Goal: Find specific page/section: Find specific page/section

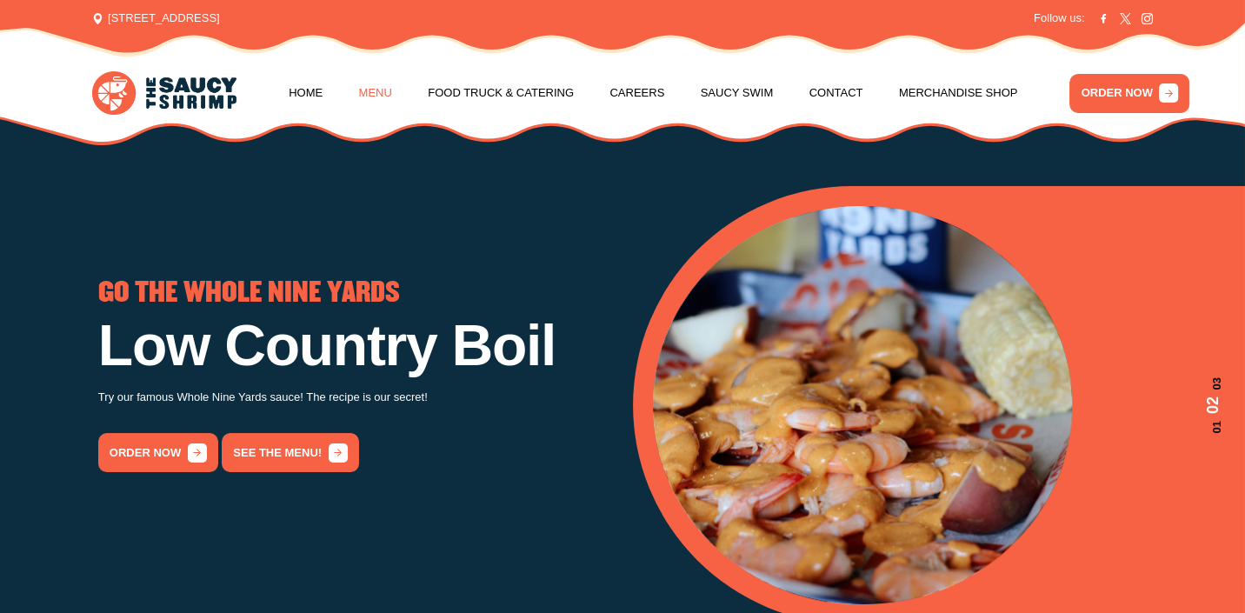
click at [381, 96] on link "Menu" at bounding box center [375, 93] width 33 height 66
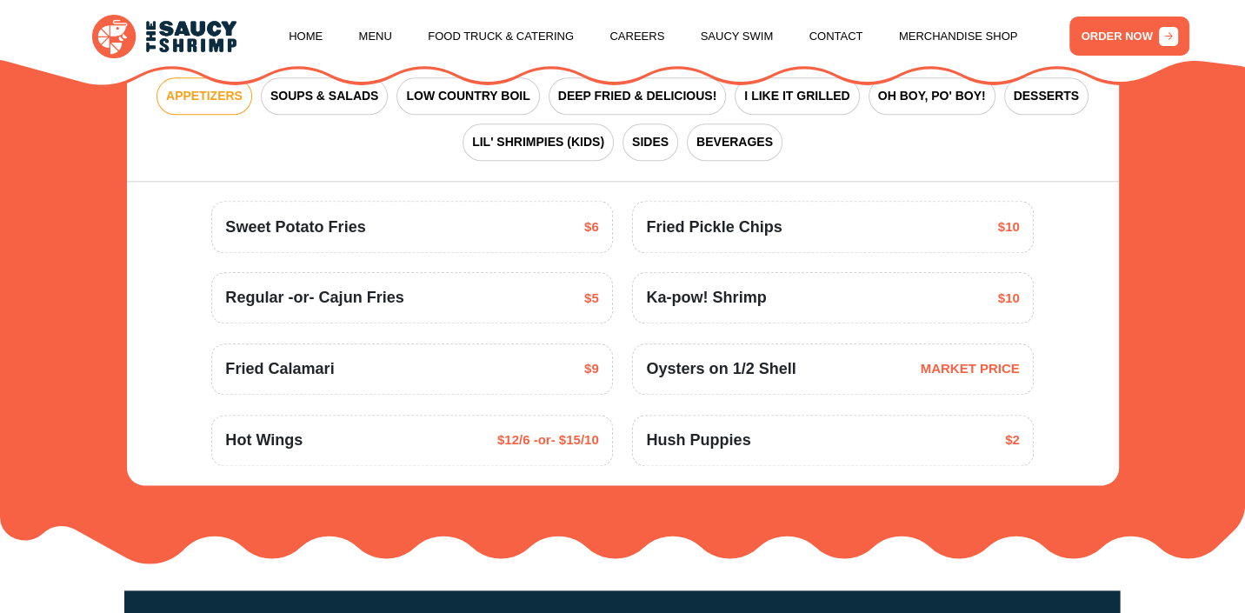
scroll to position [2101, 0]
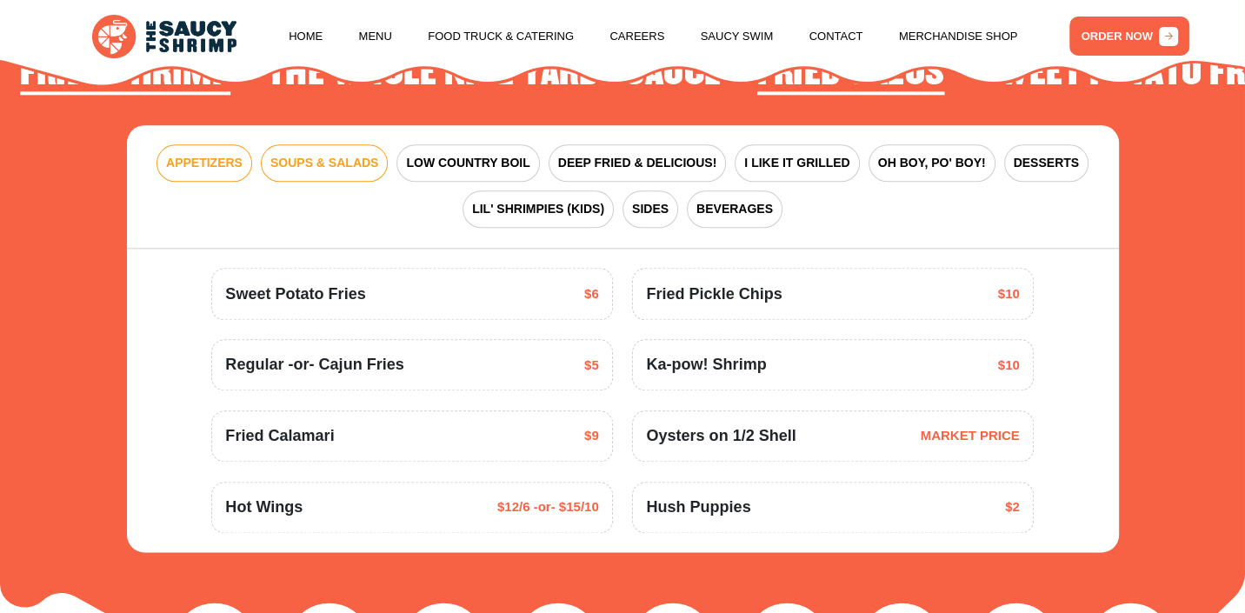
click at [387, 171] on button "SOUPS & SALADS" at bounding box center [324, 162] width 127 height 37
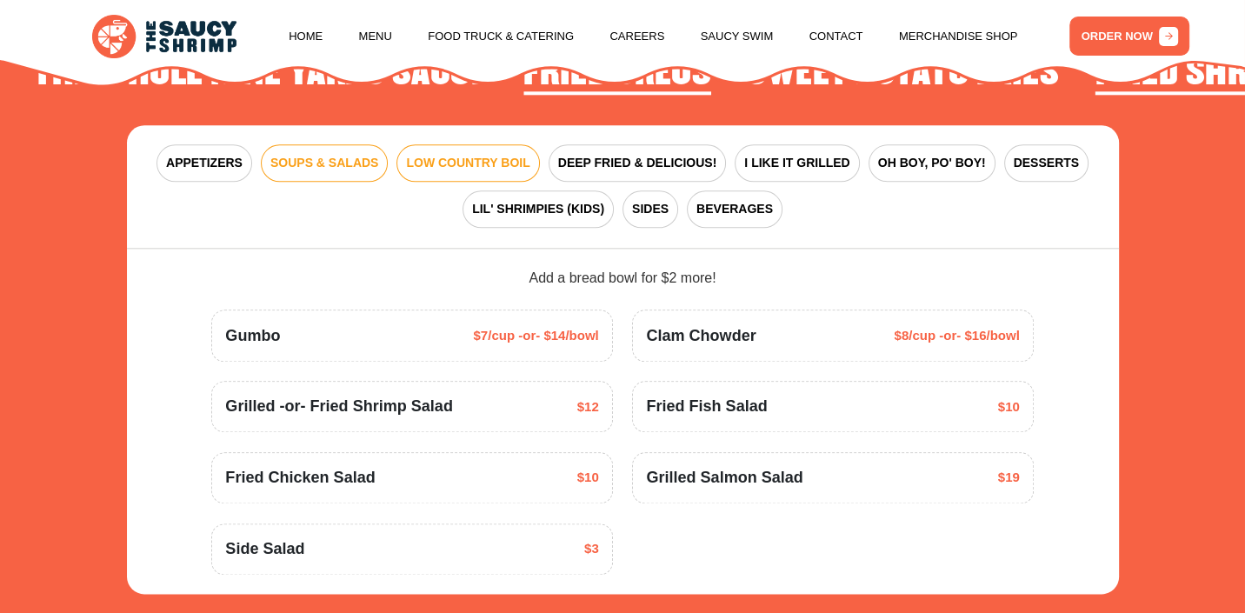
click at [533, 171] on button "LOW COUNTRY BOIL" at bounding box center [467, 162] width 143 height 37
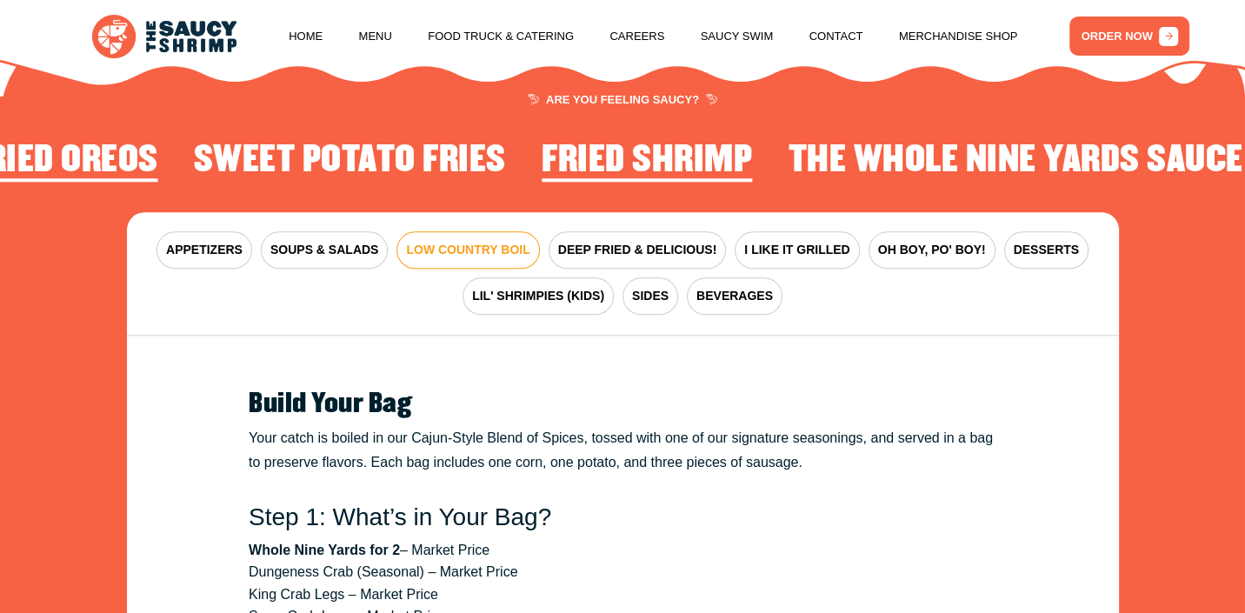
scroll to position [1841, 0]
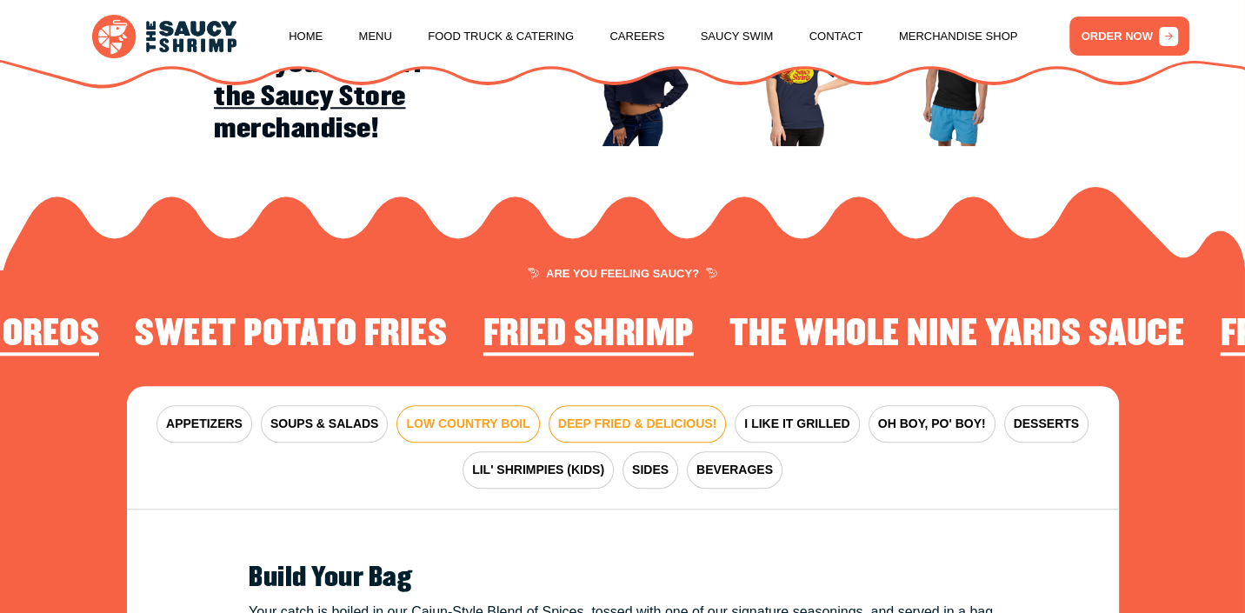
click at [621, 408] on button "DEEP FRIED & DELICIOUS!" at bounding box center [637, 423] width 178 height 37
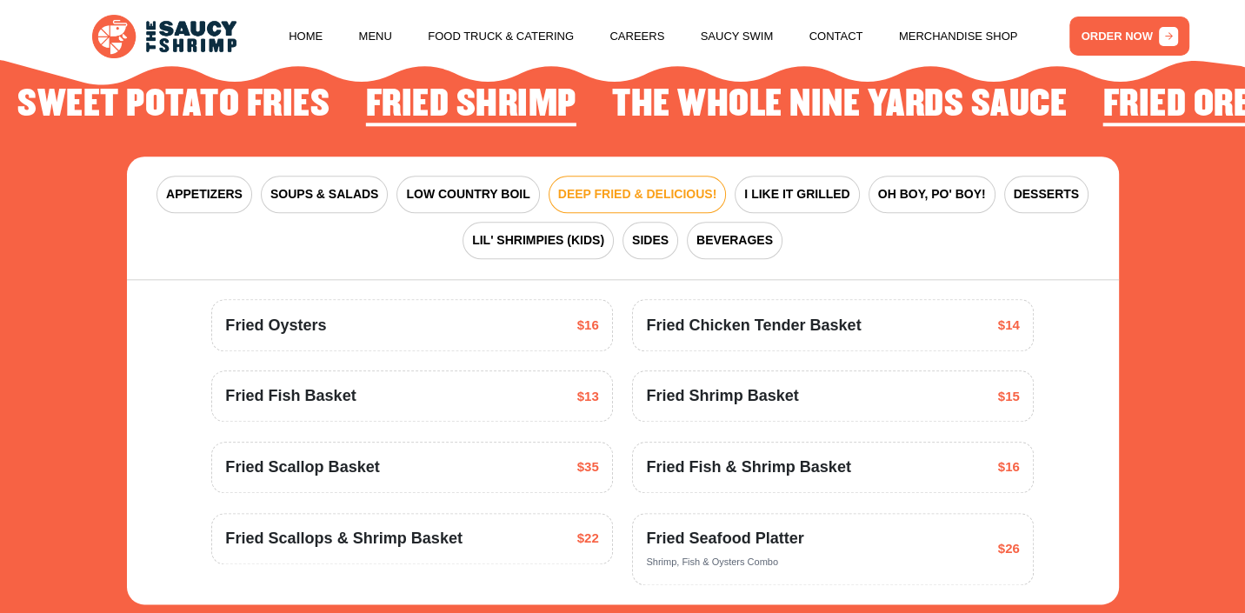
scroll to position [2101, 0]
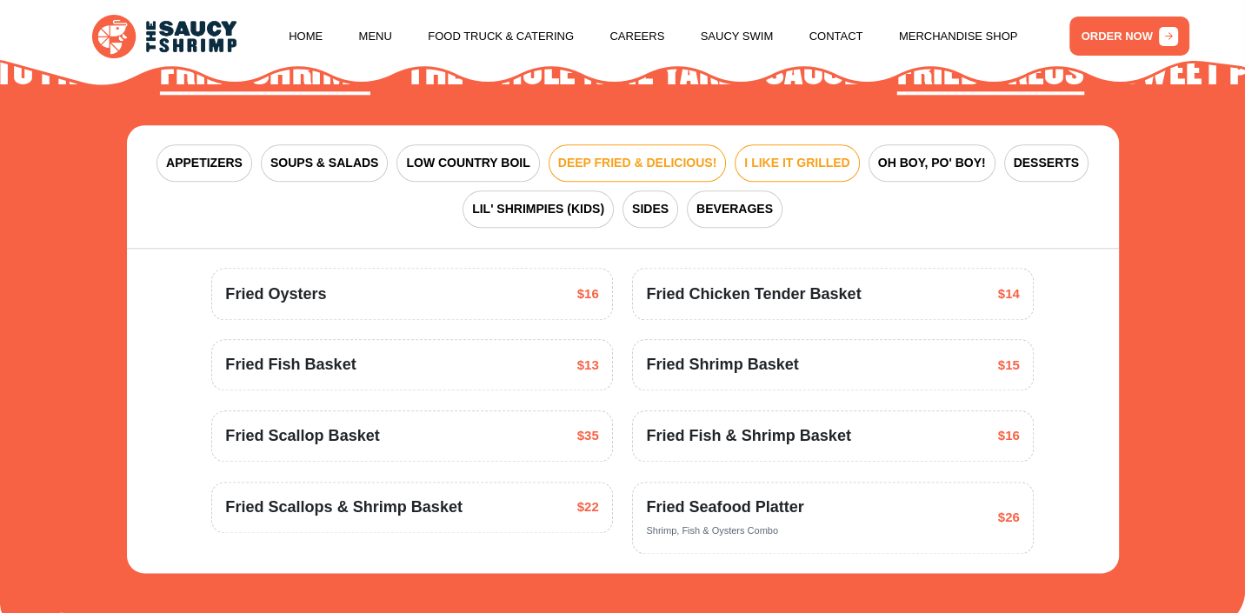
click at [808, 170] on span "I LIKE IT GRILLED" at bounding box center [796, 163] width 105 height 18
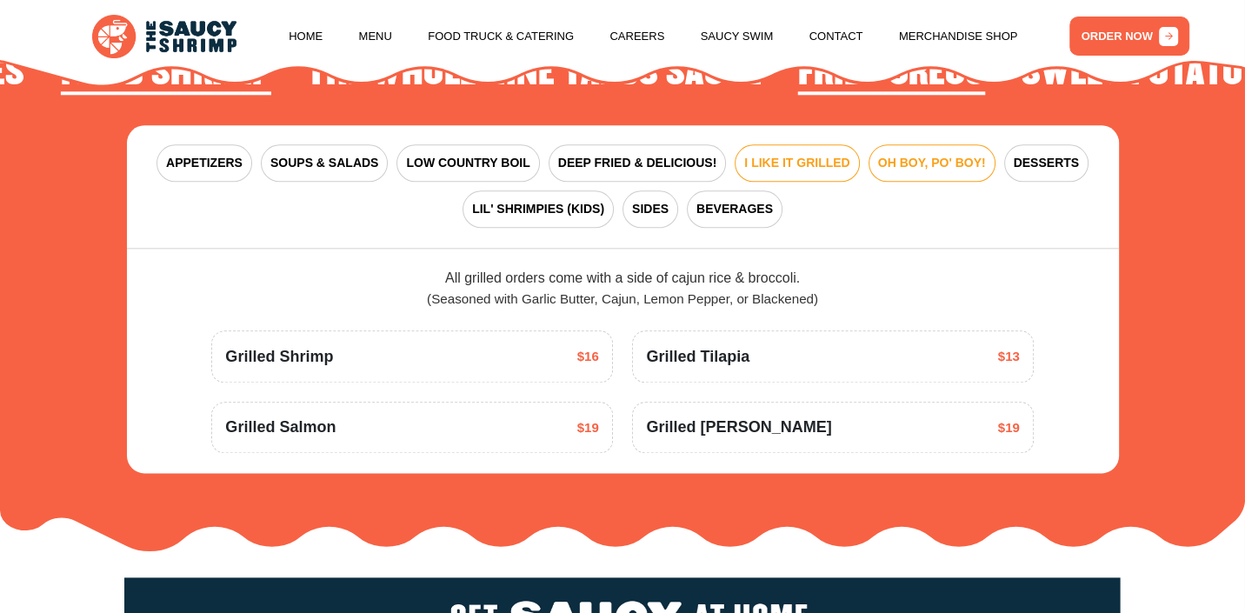
click at [929, 174] on button "OH BOY, PO' BOY!" at bounding box center [931, 162] width 127 height 37
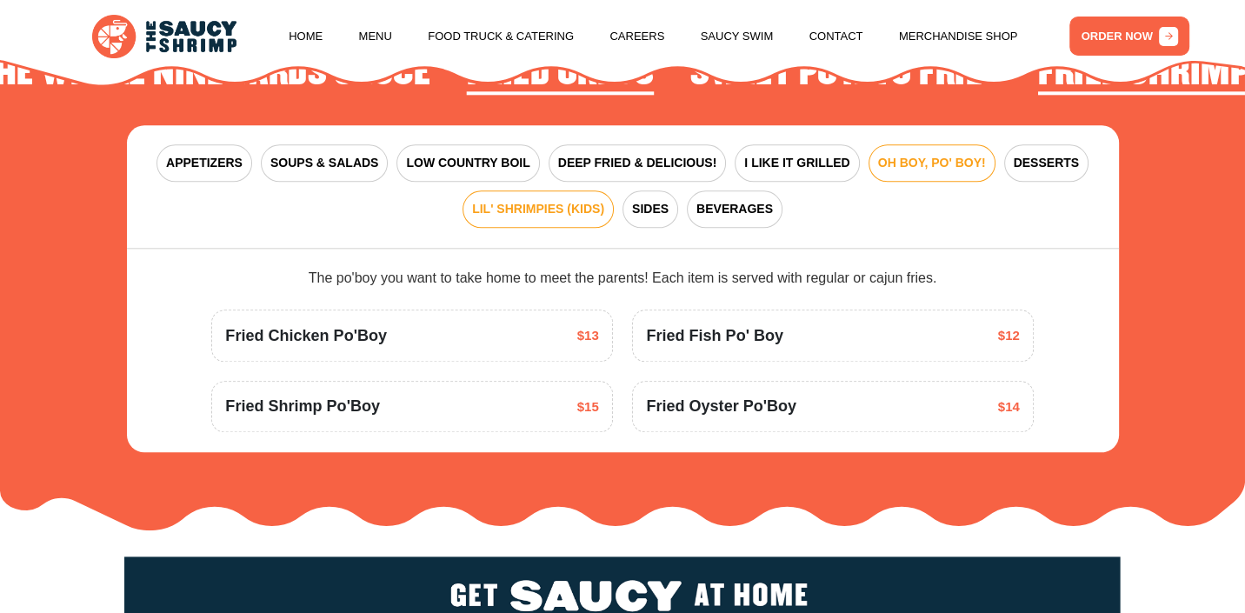
click at [559, 210] on span "LIL' SHRIMPIES (KIDS)" at bounding box center [538, 209] width 132 height 18
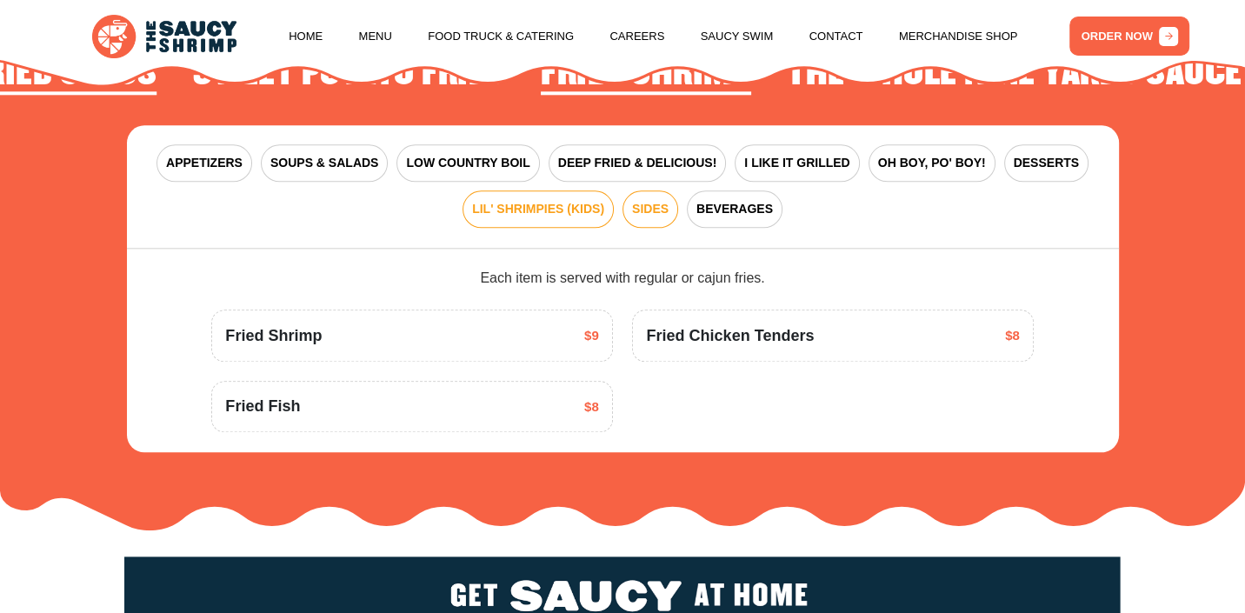
click at [661, 218] on button "SIDES" at bounding box center [650, 208] width 56 height 37
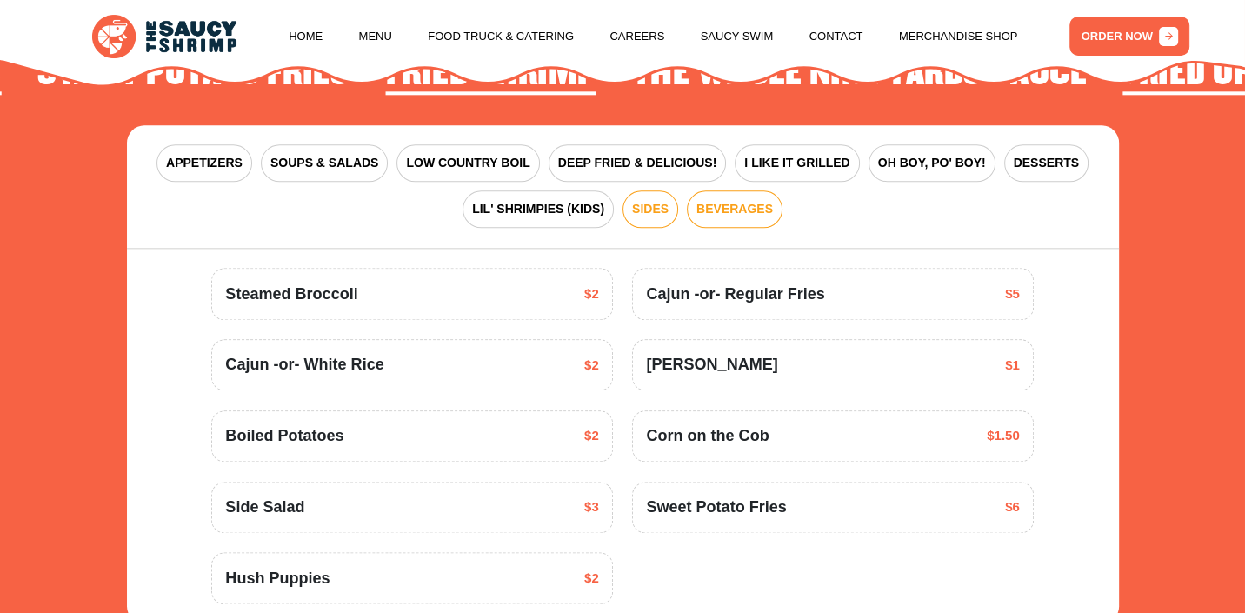
click at [714, 214] on span "BEVERAGES" at bounding box center [734, 209] width 76 height 18
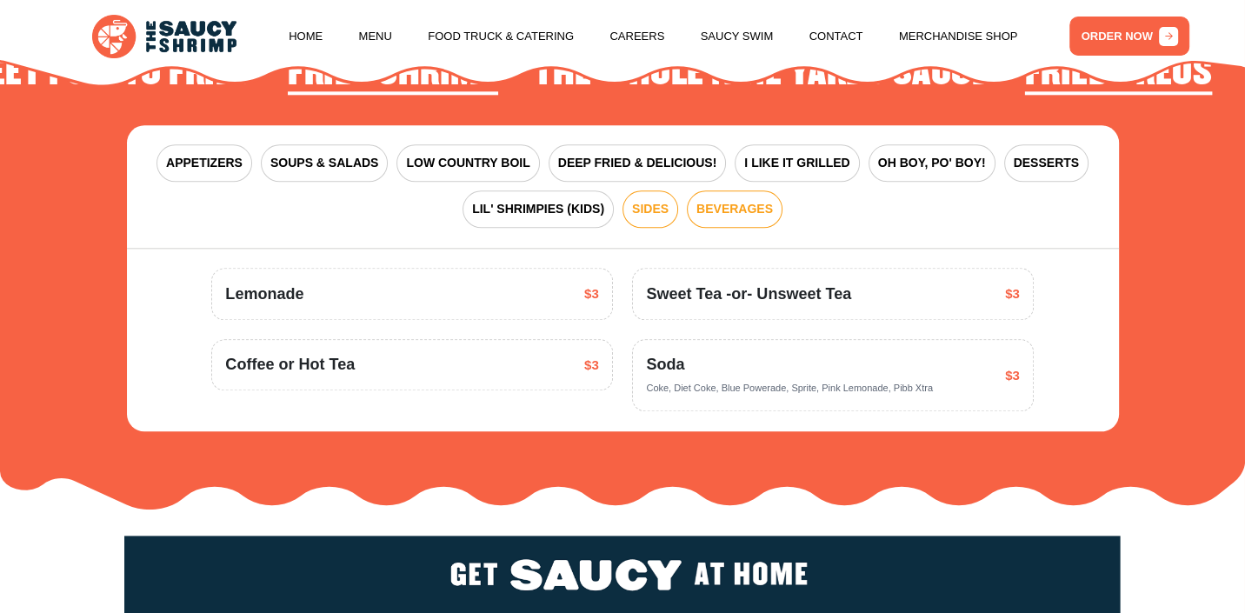
click at [659, 213] on span "SIDES" at bounding box center [650, 209] width 37 height 18
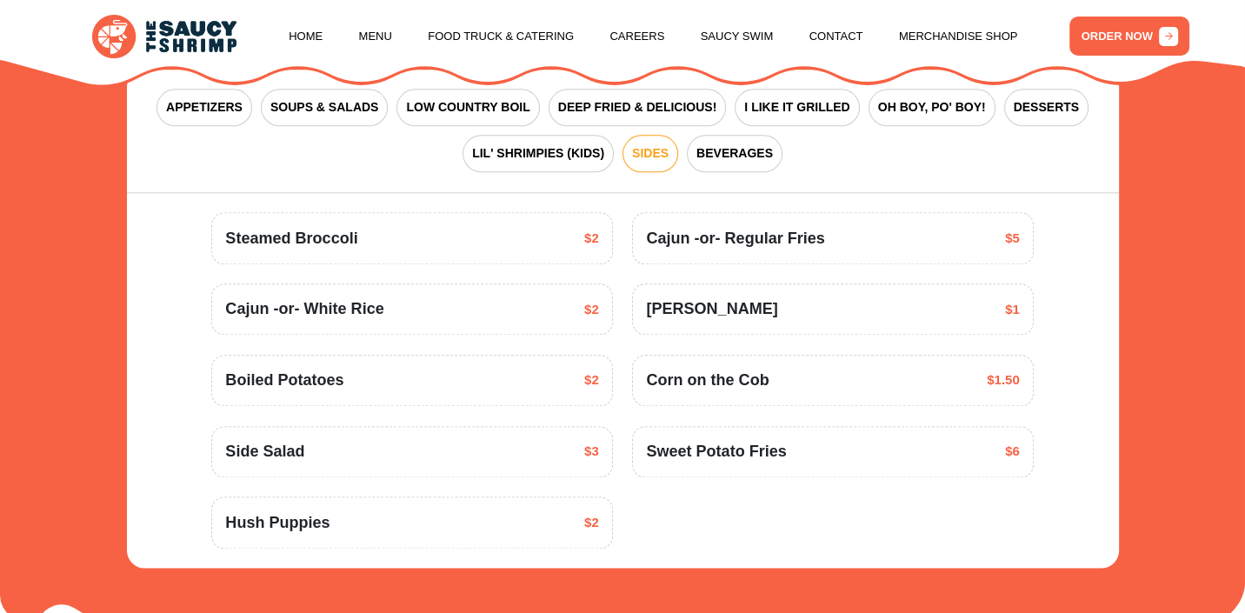
scroll to position [2188, 0]
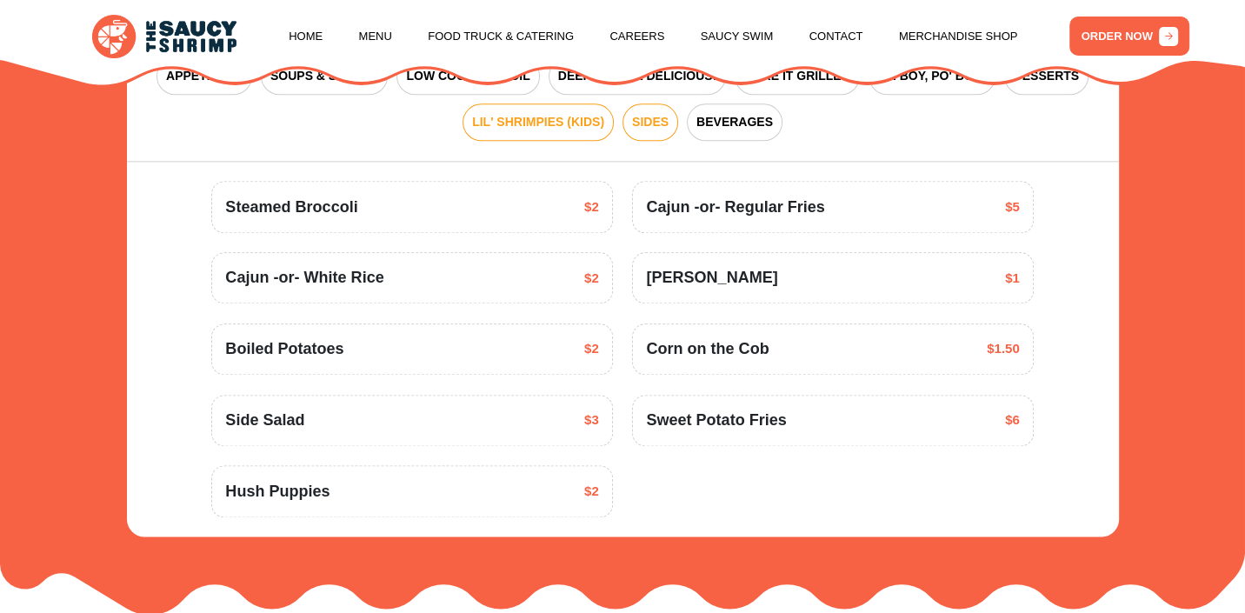
click at [576, 136] on button "LIL' SHRIMPIES (KIDS)" at bounding box center [537, 121] width 151 height 37
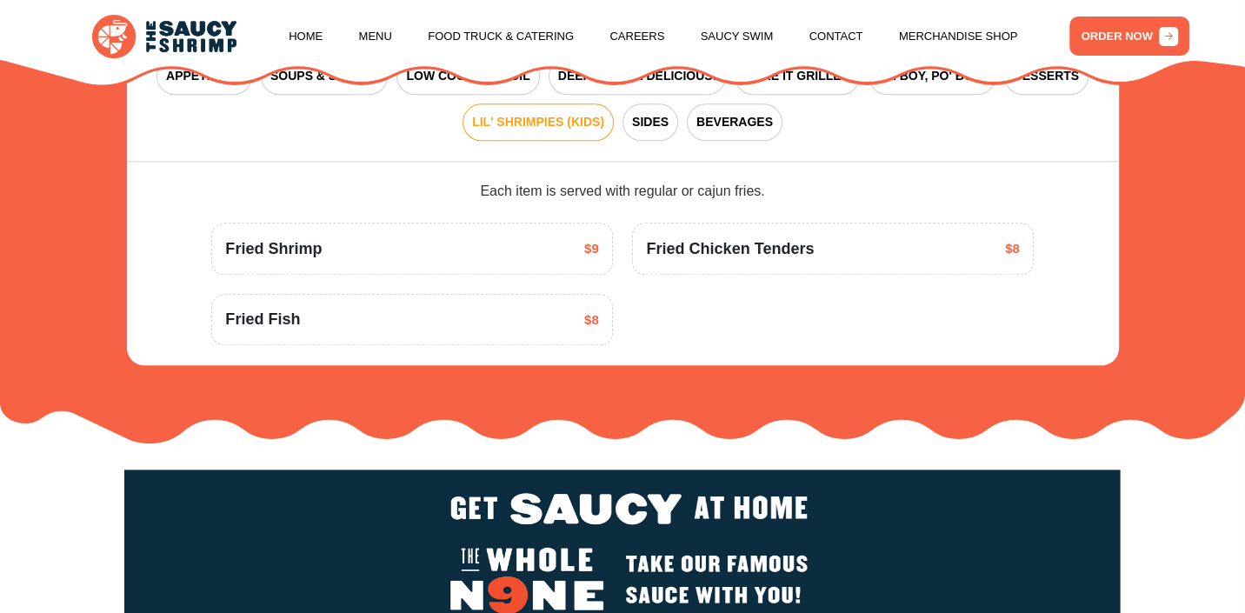
click at [527, 244] on div "Fried Shrimp $9" at bounding box center [411, 248] width 373 height 23
click at [481, 262] on div "Fried Shrimp $9" at bounding box center [411, 247] width 401 height 51
click at [620, 252] on div "Fried Shrimp $9" at bounding box center [412, 247] width 421 height 51
click at [586, 262] on div "Fried Shrimp $9" at bounding box center [411, 247] width 401 height 51
drag, startPoint x: 348, startPoint y: 247, endPoint x: 179, endPoint y: 241, distance: 168.7
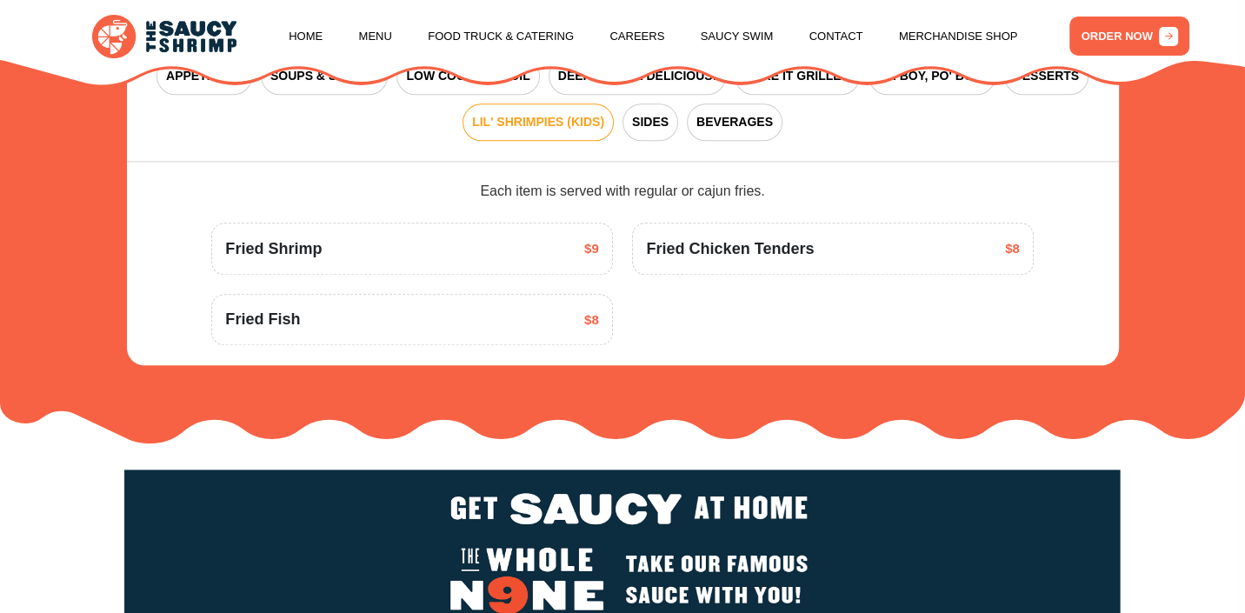
click at [342, 245] on div "Fried Shrimp $9" at bounding box center [411, 248] width 373 height 23
click at [150, 240] on div "Lemonade $3 Sweet Tea -or- Unsweet Tea" at bounding box center [623, 263] width 992 height 203
click at [554, 257] on div "Fried Shrimp $9" at bounding box center [411, 248] width 373 height 23
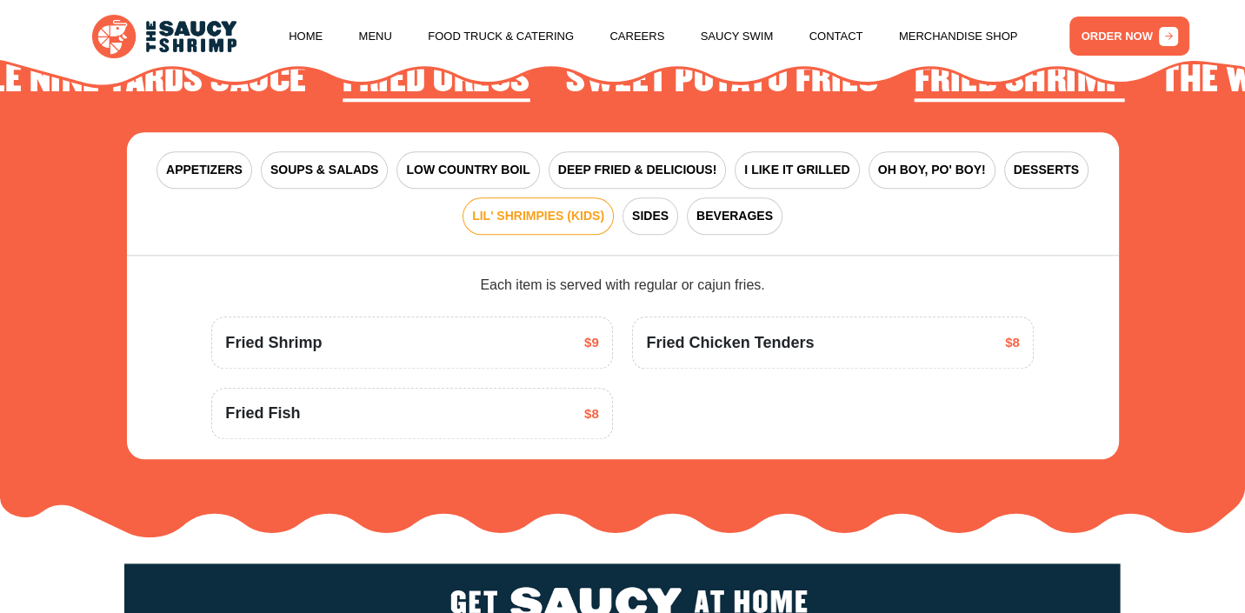
scroll to position [2015, 0]
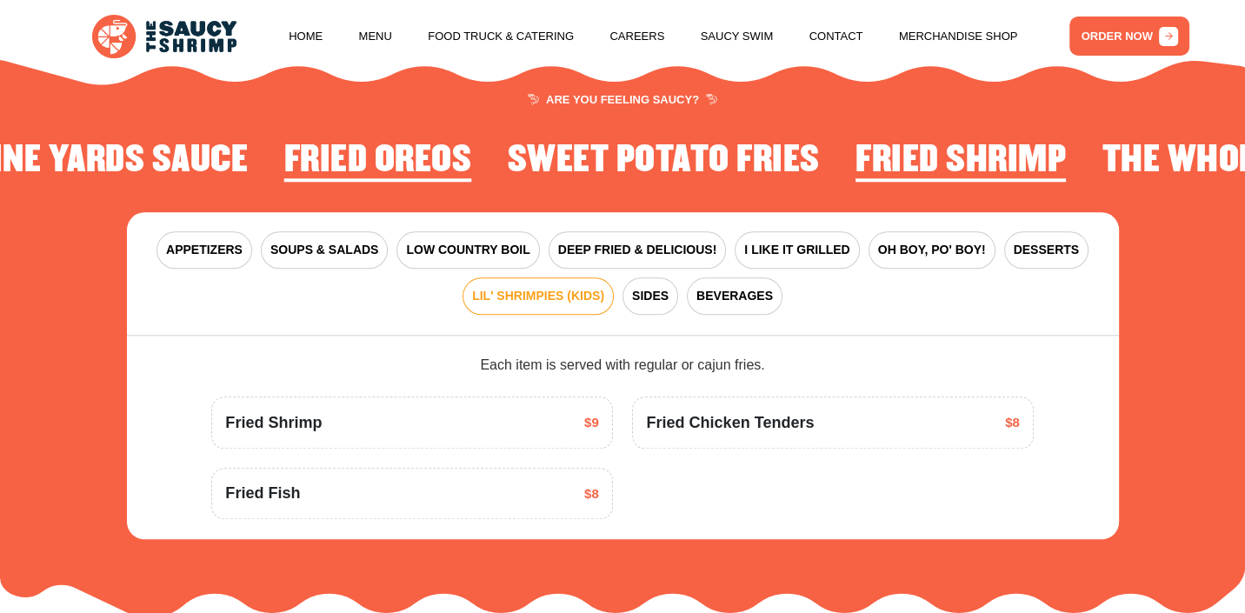
click at [561, 295] on span "LIL' SHRIMPIES (KIDS)" at bounding box center [538, 296] width 132 height 18
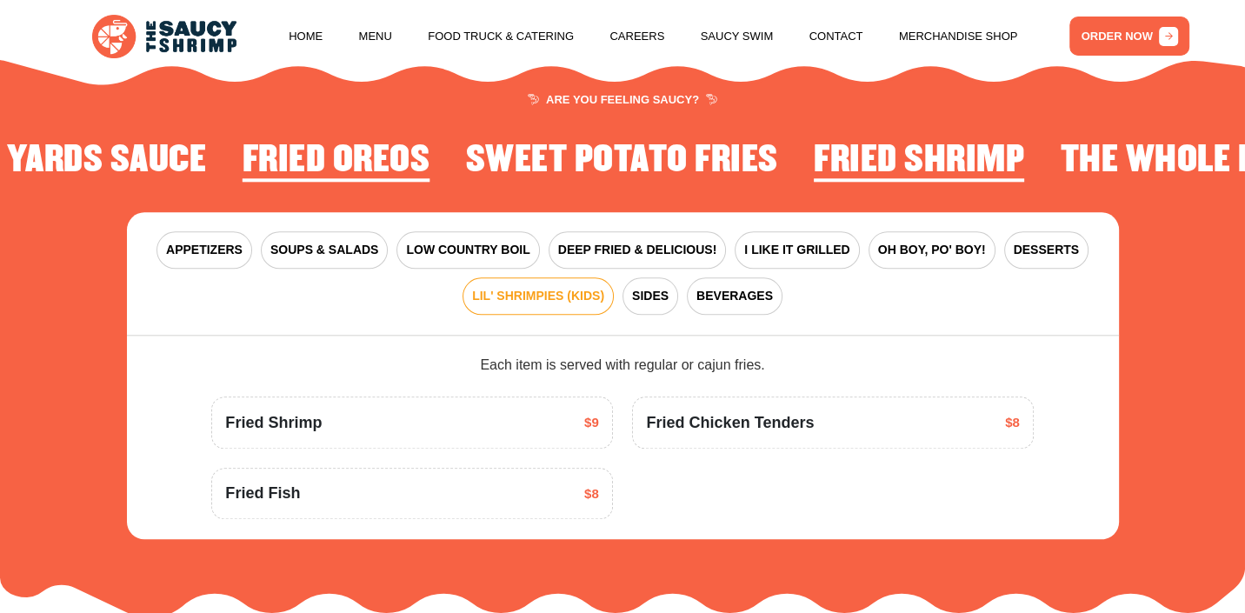
click at [553, 421] on div "Fried Shrimp $9" at bounding box center [411, 422] width 373 height 23
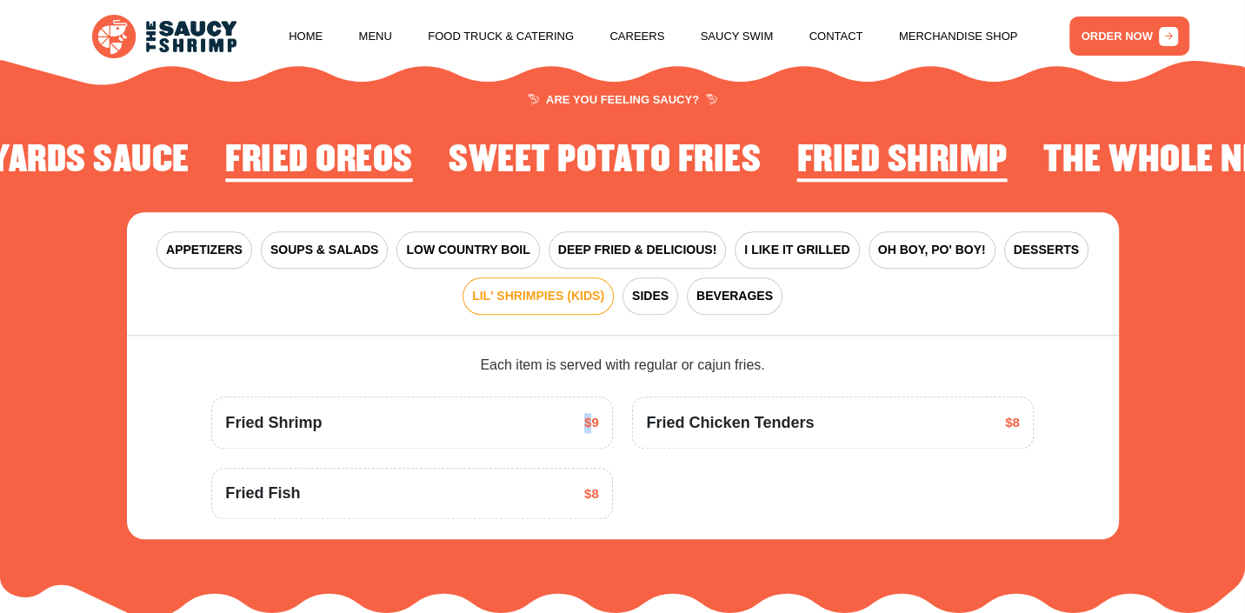
click at [553, 421] on div "Fried Shrimp $9" at bounding box center [411, 422] width 373 height 23
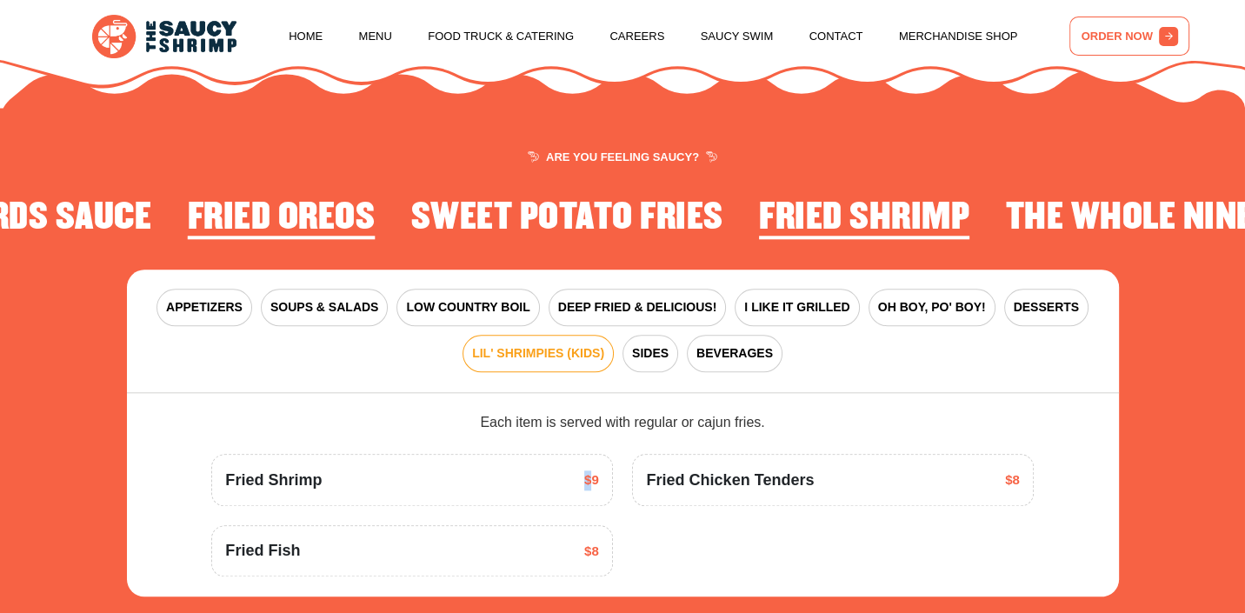
scroll to position [1928, 0]
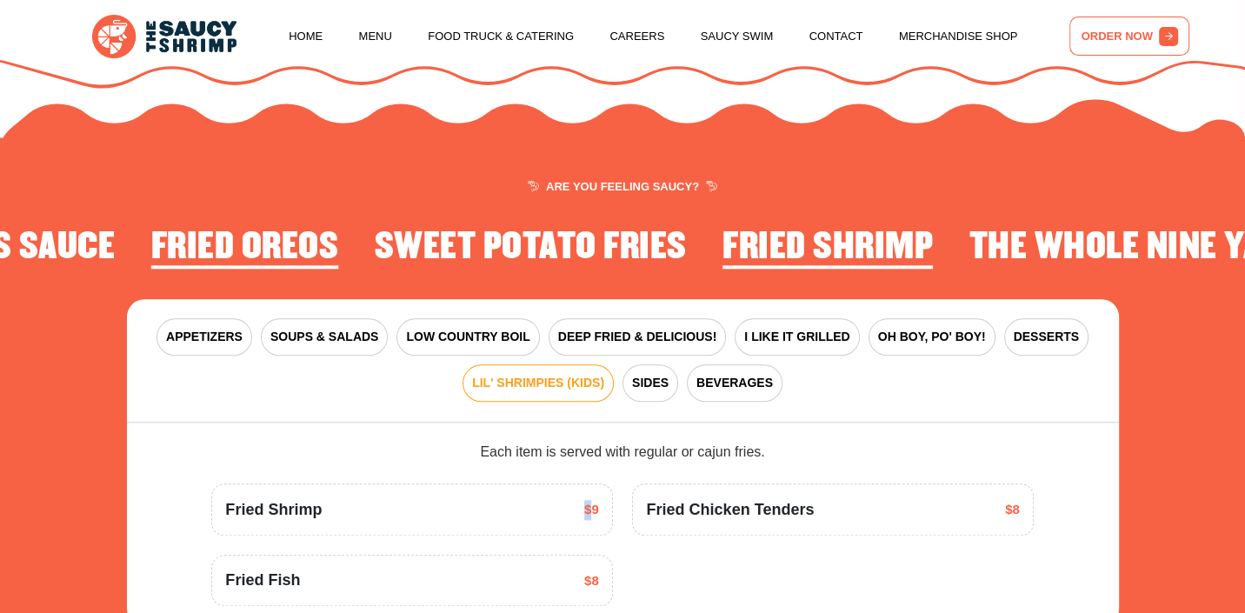
click at [1069, 35] on link "ORDER NOW" at bounding box center [1129, 36] width 120 height 39
